Goal: Task Accomplishment & Management: Manage account settings

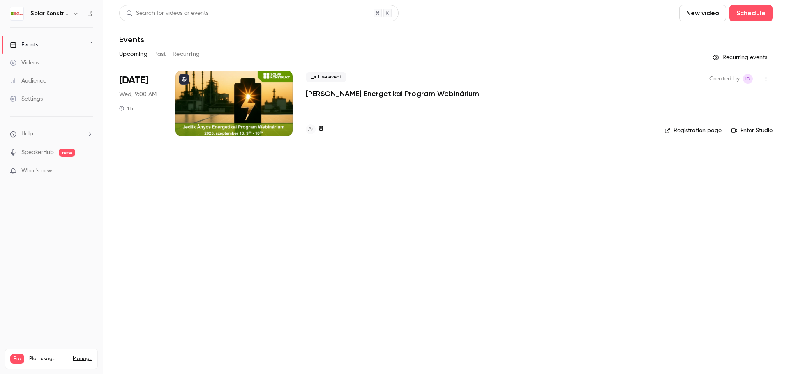
click at [345, 94] on p "[PERSON_NAME] Energetikai Program Webinárium" at bounding box center [392, 94] width 173 height 10
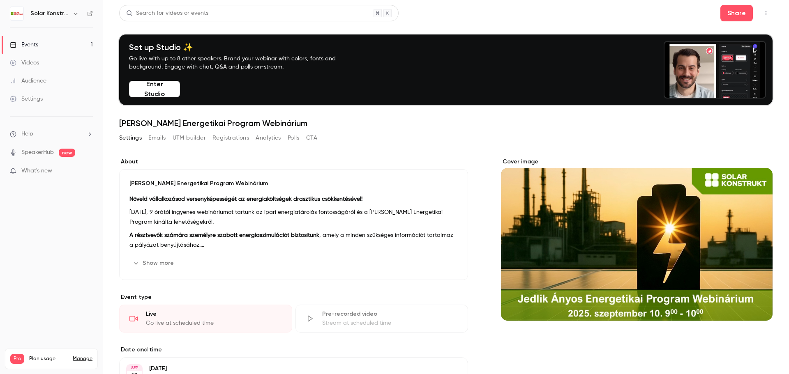
click at [223, 137] on button "Registrations" at bounding box center [230, 137] width 37 height 13
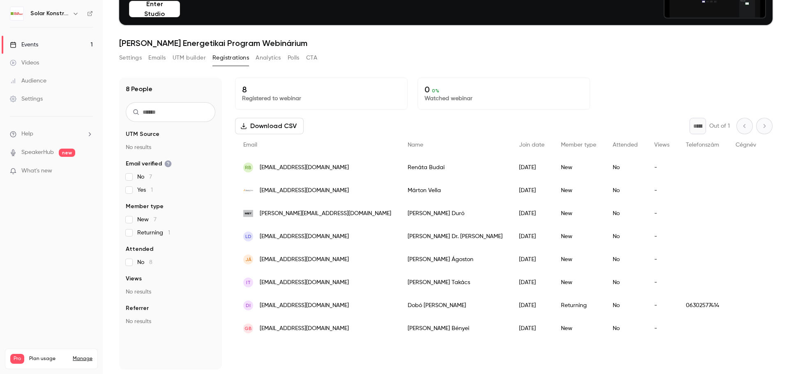
scroll to position [81, 0]
click at [727, 303] on div "People list" at bounding box center [745, 305] width 37 height 23
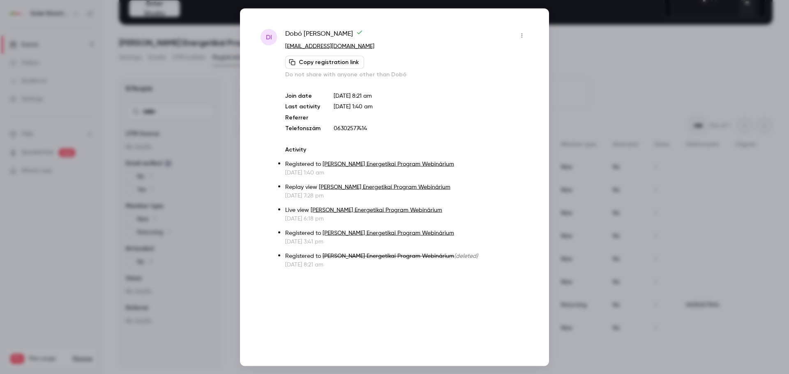
click at [519, 34] on icon "button" at bounding box center [522, 35] width 7 height 6
click at [483, 80] on div "Remove registration" at bounding box center [490, 78] width 62 height 8
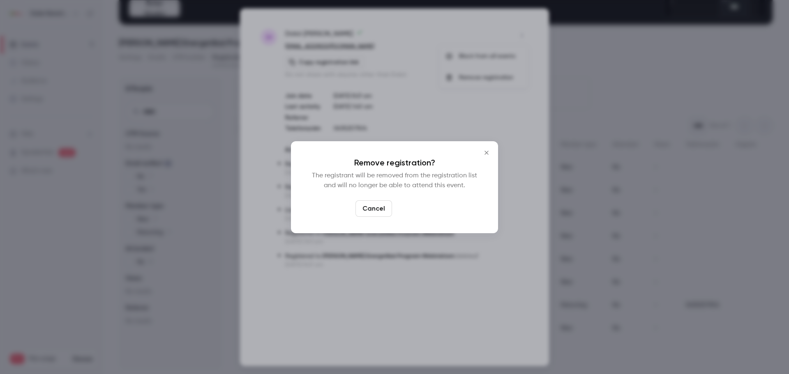
drag, startPoint x: 410, startPoint y: 207, endPoint x: 554, endPoint y: 191, distance: 144.6
click at [411, 207] on button "Confirm" at bounding box center [414, 209] width 39 height 16
